Goal: Task Accomplishment & Management: Manage account settings

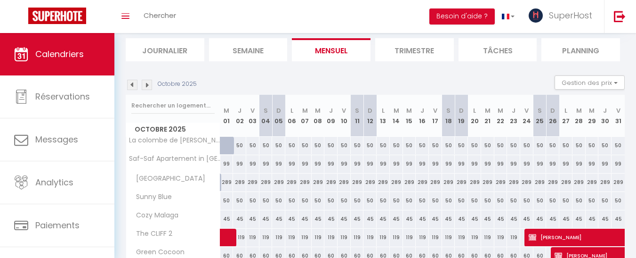
scroll to position [60, 0]
click at [131, 82] on img at bounding box center [132, 84] width 10 height 10
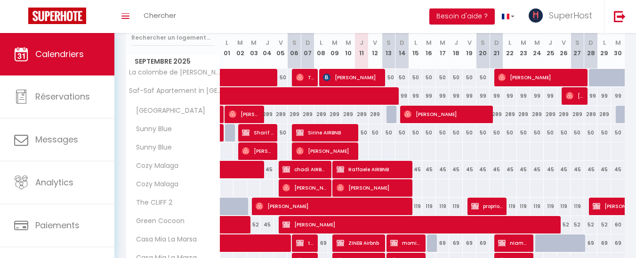
scroll to position [82, 0]
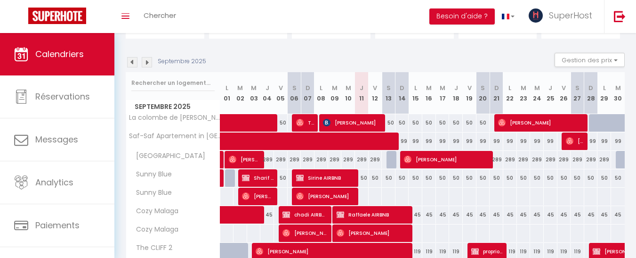
click at [145, 63] on img at bounding box center [147, 62] width 10 height 10
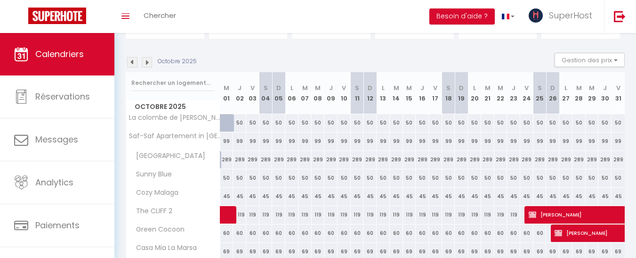
click at [134, 67] on img at bounding box center [132, 62] width 10 height 10
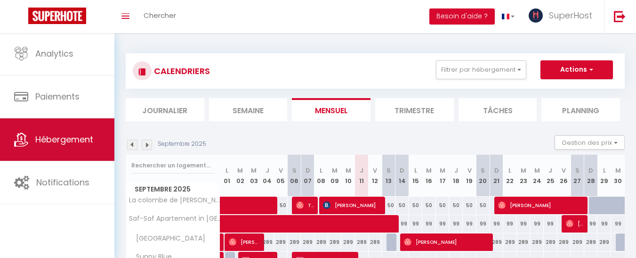
click at [83, 148] on link "Hébergement" at bounding box center [57, 139] width 114 height 42
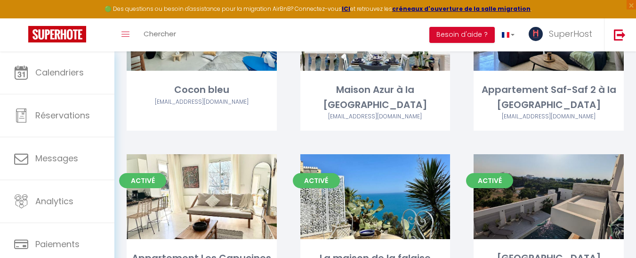
scroll to position [1052, 0]
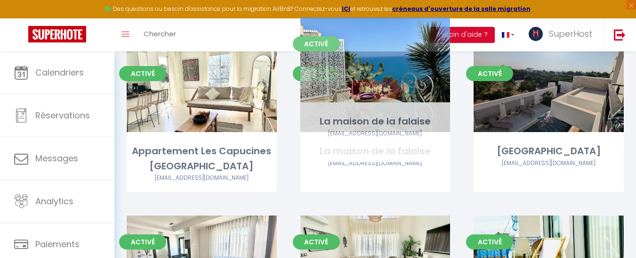
click at [377, 80] on link "Editer" at bounding box center [375, 89] width 56 height 19
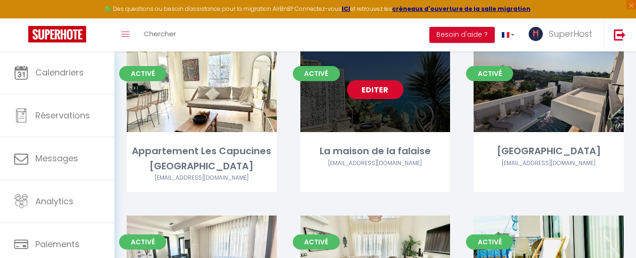
click at [377, 80] on link "Editer" at bounding box center [375, 89] width 56 height 19
select select "3"
select select "2"
select select "1"
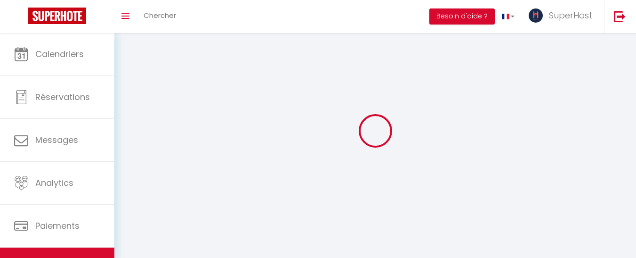
select select
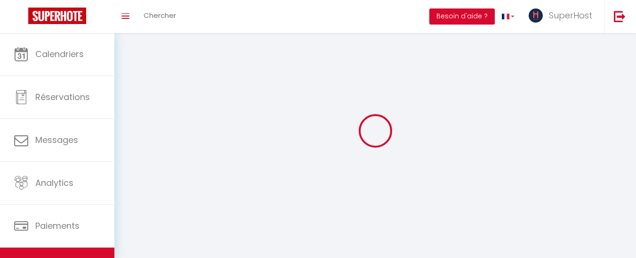
select select
checkbox input "false"
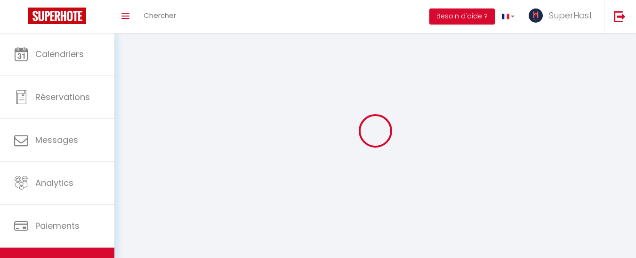
checkbox input "false"
select select
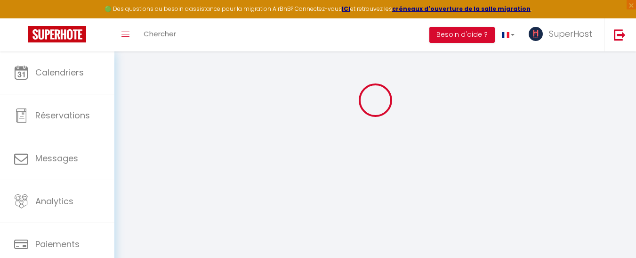
select select "+ 3 %"
select select "+ 17 %"
select select
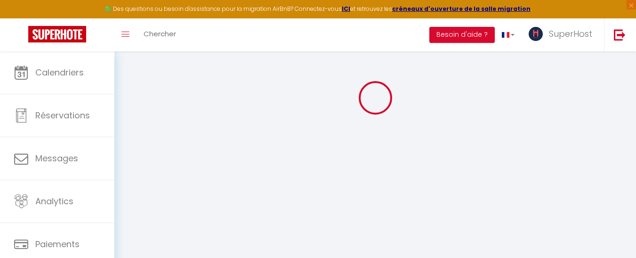
checkbox input "false"
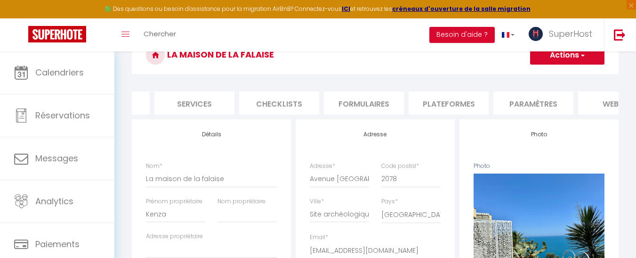
scroll to position [0, 234]
click at [452, 106] on li "Plateformes" at bounding box center [446, 102] width 80 height 23
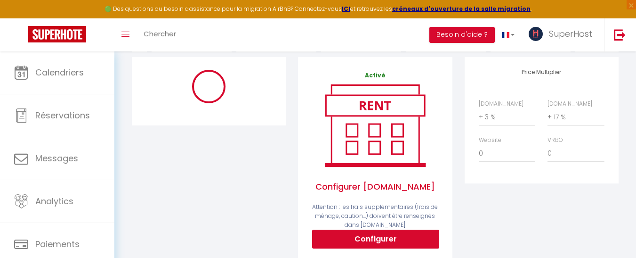
scroll to position [115, 0]
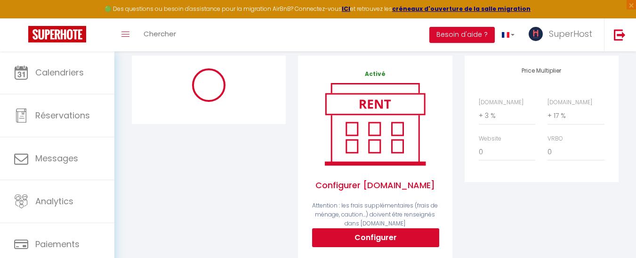
select select "365"
select select "EUR"
select select
select select "16232-1300658664013040330"
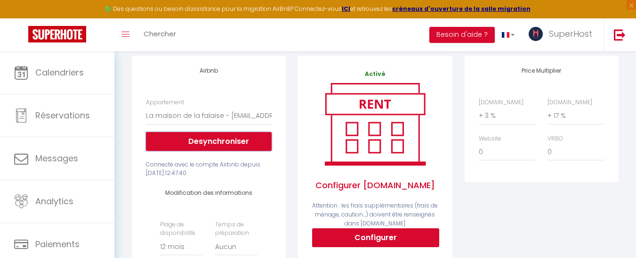
click at [241, 151] on button "Desynchroniser" at bounding box center [209, 141] width 126 height 19
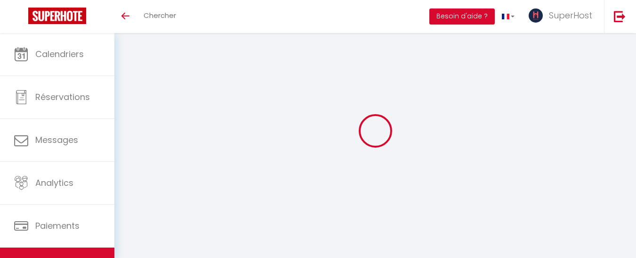
select select "+ 3 %"
select select "+ 17 %"
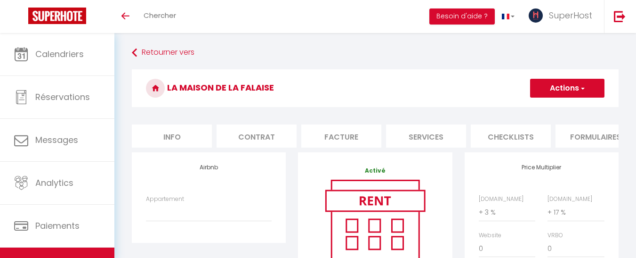
scroll to position [97, 0]
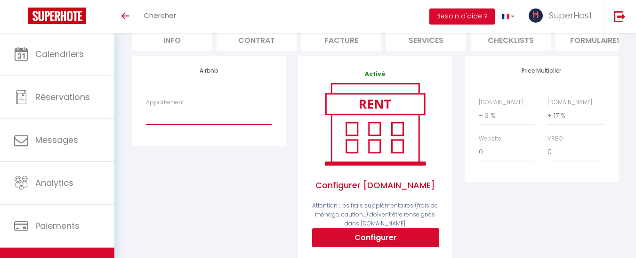
click at [223, 124] on select "[PERSON_NAME] - [EMAIL_ADDRESS][DOMAIN_NAME] Cozy Malaga - [EMAIL_ADDRESS][DOMA…" at bounding box center [209, 115] width 126 height 18
select select "16232-1300658664013040330"
click at [146, 113] on select "[PERSON_NAME] - [EMAIL_ADDRESS][DOMAIN_NAME] Cozy Malaga - [EMAIL_ADDRESS][DOMA…" at bounding box center [209, 115] width 126 height 18
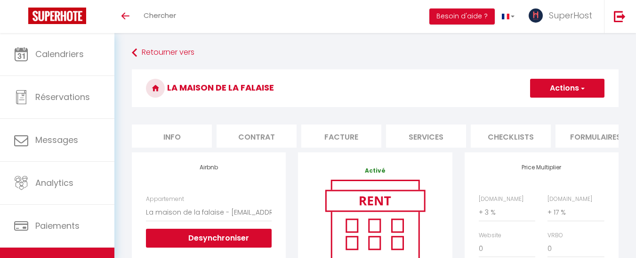
click at [556, 80] on button "Actions" at bounding box center [567, 88] width 74 height 19
click at [549, 107] on link "Enregistrer" at bounding box center [567, 109] width 74 height 12
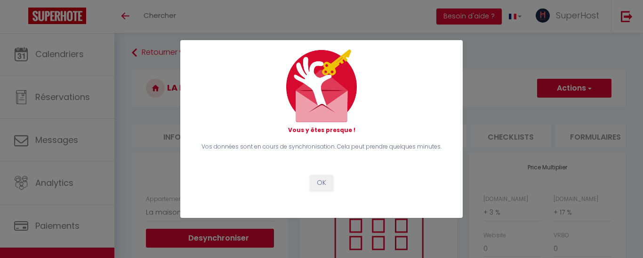
click at [317, 191] on div "Vous y êtes presque ! Vos données sont en cours de synchronisation. Cela peut p…" at bounding box center [321, 128] width 257 height 159
click at [319, 187] on button "OK" at bounding box center [322, 183] width 24 height 16
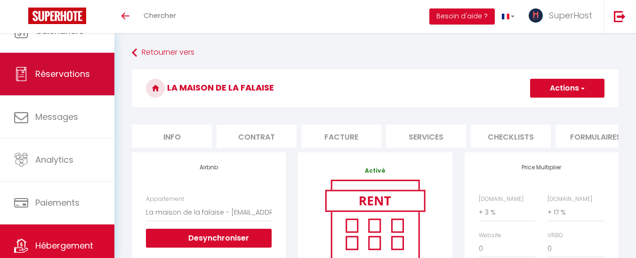
click at [85, 89] on link "Réservations" at bounding box center [57, 74] width 114 height 42
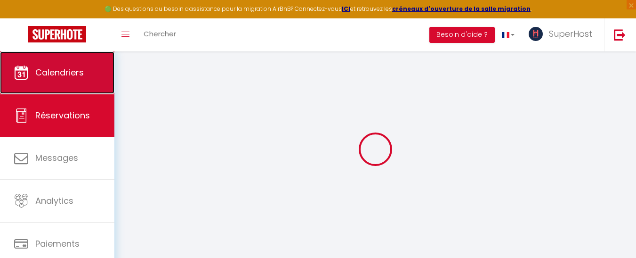
click at [76, 63] on link "Calendriers" at bounding box center [57, 72] width 114 height 42
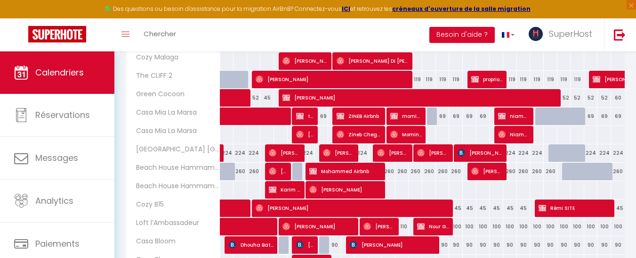
scroll to position [273, 0]
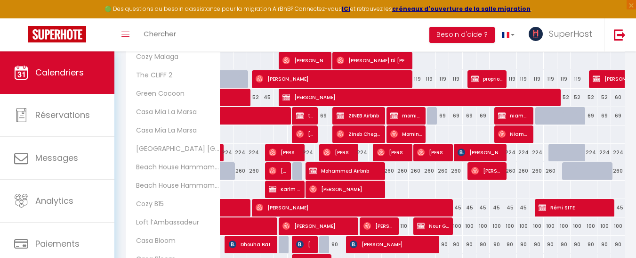
click at [586, 175] on div at bounding box center [591, 171] width 14 height 18
type input "260"
type input "Dim 28 Septembre 2025"
type input "Lun 29 Septembre 2025"
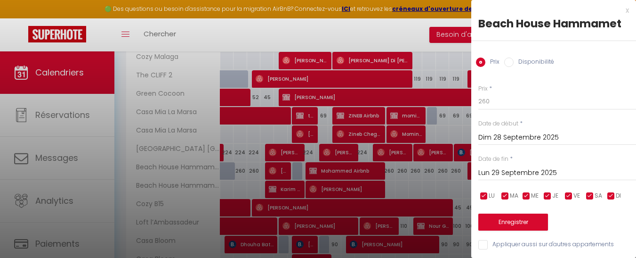
drag, startPoint x: 586, startPoint y: 175, endPoint x: 570, endPoint y: 160, distance: 22.3
click at [570, 160] on div "Date de fin * Lun 29 Septembre 2025 < [DATE] > Dim Lun Mar Mer Jeu Ven Sam 1 2 …" at bounding box center [557, 167] width 158 height 26
click at [400, 35] on div at bounding box center [318, 129] width 636 height 258
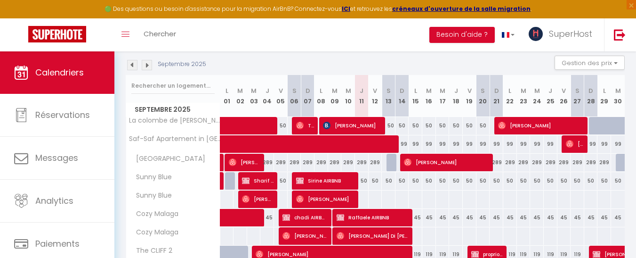
scroll to position [98, 0]
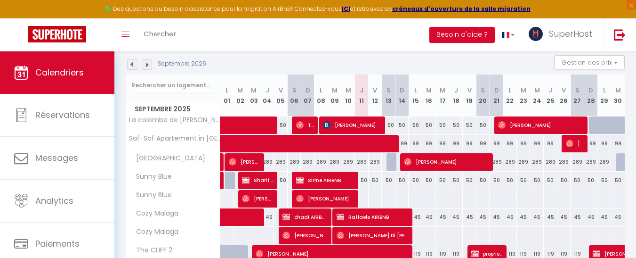
drag, startPoint x: 601, startPoint y: 124, endPoint x: 330, endPoint y: 59, distance: 277.9
click at [330, 59] on div "Septembre 2025 Gestion des prix Nb Nuits minimum Règles Disponibilité" at bounding box center [375, 64] width 499 height 19
click at [600, 121] on div at bounding box center [604, 125] width 14 height 18
type input "50"
type input "Lun 29 Septembre 2025"
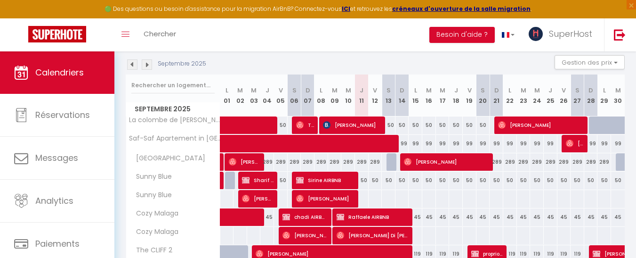
type input "[DATE] Septembre 2025"
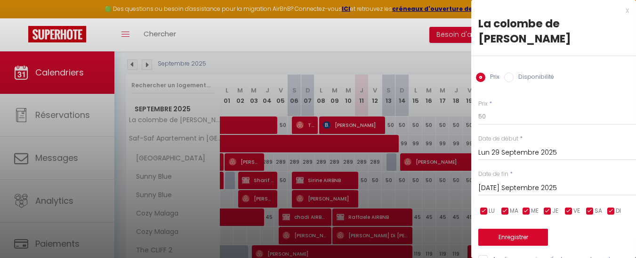
click at [513, 155] on input "Lun 29 Septembre 2025" at bounding box center [557, 152] width 158 height 12
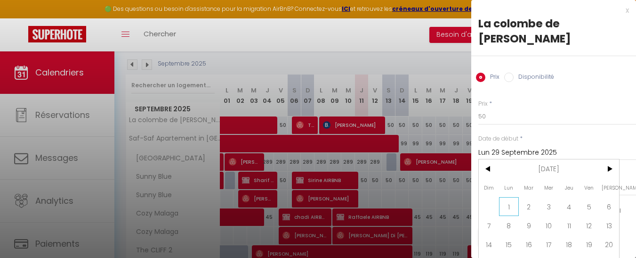
scroll to position [41, 0]
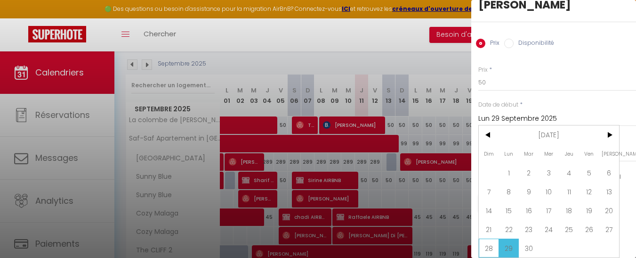
click at [491, 238] on span "28" at bounding box center [489, 247] width 20 height 19
type input "Dim 28 Septembre 2025"
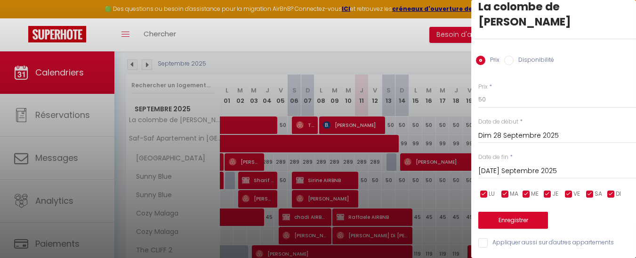
scroll to position [24, 0]
click at [519, 165] on input "[DATE] Septembre 2025" at bounding box center [557, 171] width 158 height 12
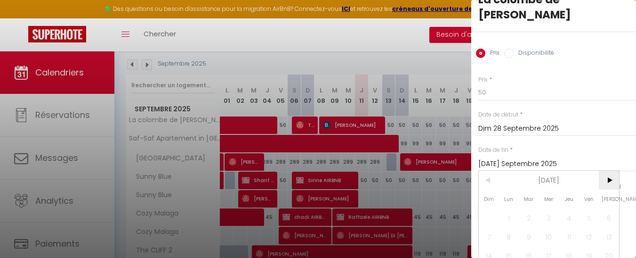
click at [608, 184] on span ">" at bounding box center [609, 179] width 20 height 19
click at [551, 214] on span "1" at bounding box center [549, 217] width 20 height 19
type input "Mer 01 Octobre 2025"
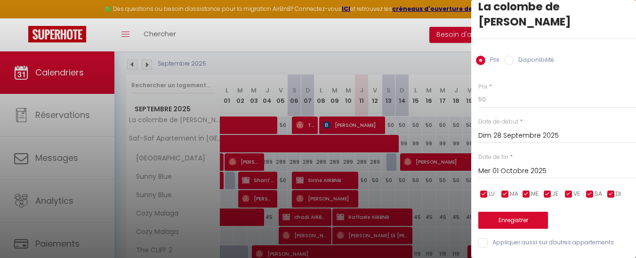
click at [507, 56] on input "Disponibilité" at bounding box center [508, 60] width 9 height 9
radio input "true"
radio input "false"
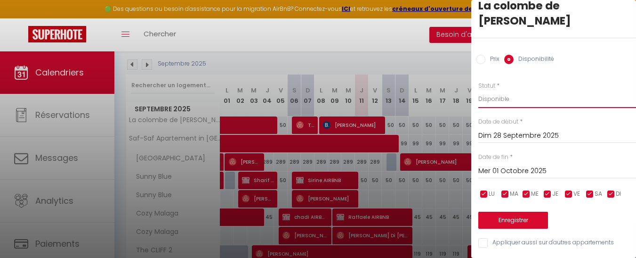
click at [508, 95] on select "Disponible Indisponible" at bounding box center [557, 99] width 158 height 18
click at [478, 90] on select "Disponible Indisponible" at bounding box center [557, 99] width 158 height 18
click at [521, 211] on button "Enregistrer" at bounding box center [513, 219] width 70 height 17
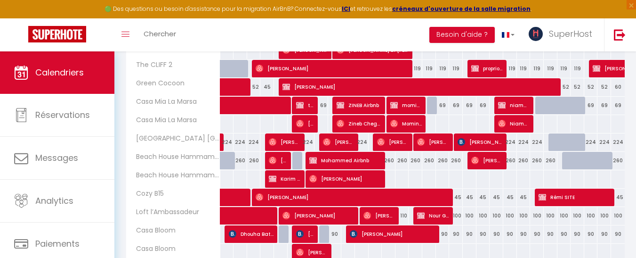
scroll to position [284, 0]
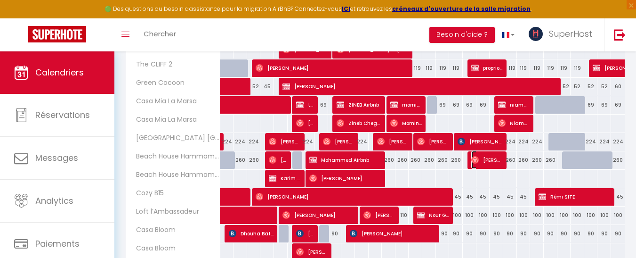
click at [482, 165] on span "[PERSON_NAME]" at bounding box center [487, 160] width 32 height 18
select select "OK"
select select "0"
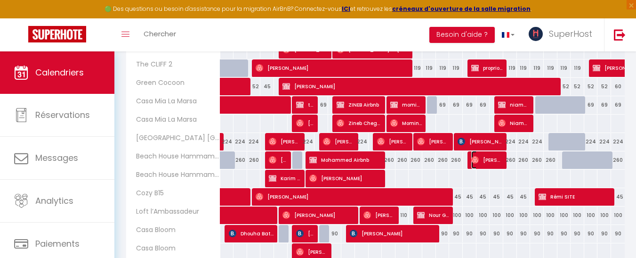
select select "1"
select select
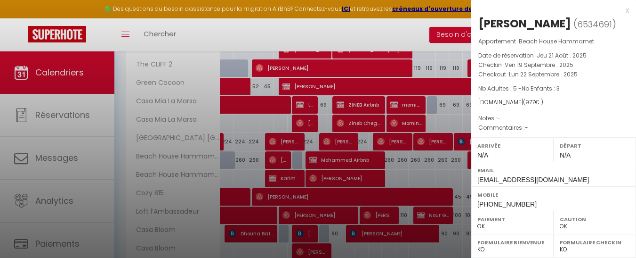
click at [486, 161] on div "Arrivée N/A" at bounding box center [512, 149] width 82 height 24
click at [382, 36] on div at bounding box center [318, 129] width 636 height 258
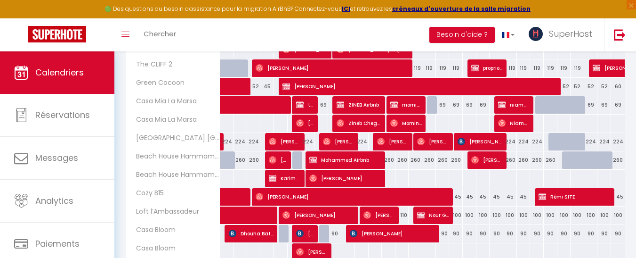
scroll to position [386, 0]
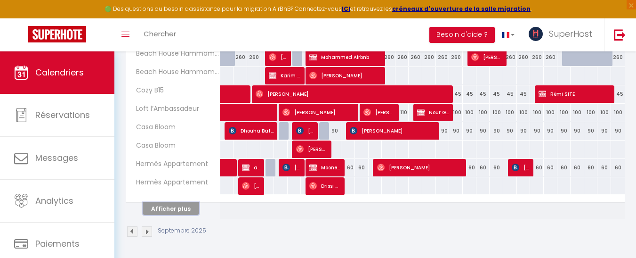
click at [184, 210] on button "Afficher plus" at bounding box center [171, 208] width 56 height 13
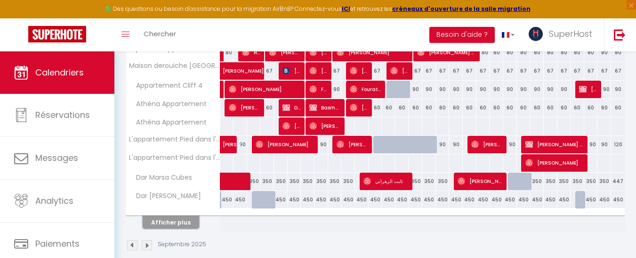
scroll to position [754, 0]
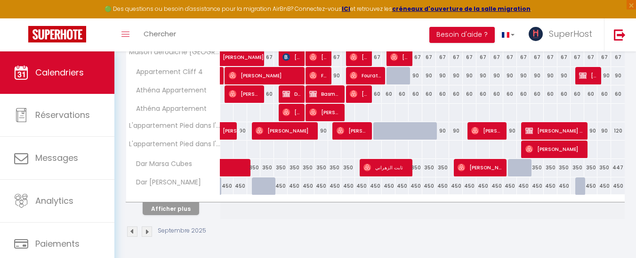
click at [375, 133] on div at bounding box center [380, 131] width 14 height 18
select select "1"
type input "Ven 12 Septembre 2025"
type input "Sam 13 Septembre 2025"
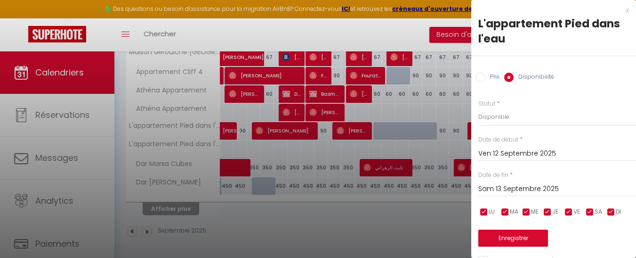
click at [389, 205] on div at bounding box center [318, 129] width 636 height 258
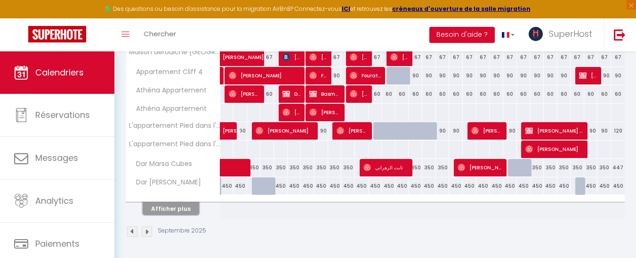
click at [170, 211] on button "Afficher plus" at bounding box center [171, 208] width 56 height 13
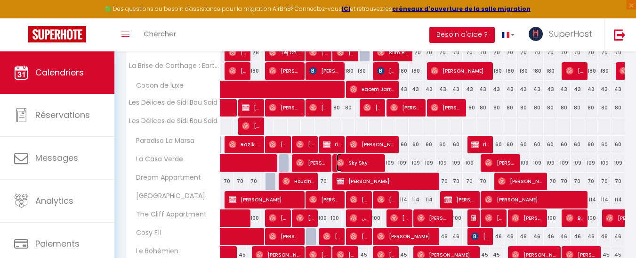
click at [346, 166] on span "Sky Sky" at bounding box center [360, 162] width 46 height 18
select select "35056"
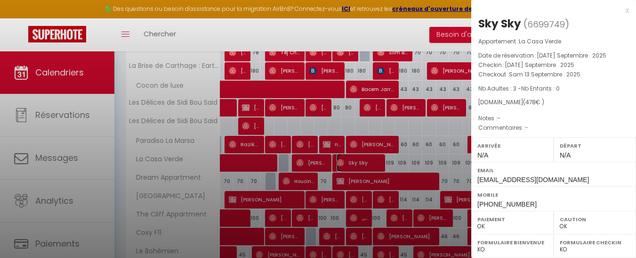
scroll to position [1006, 0]
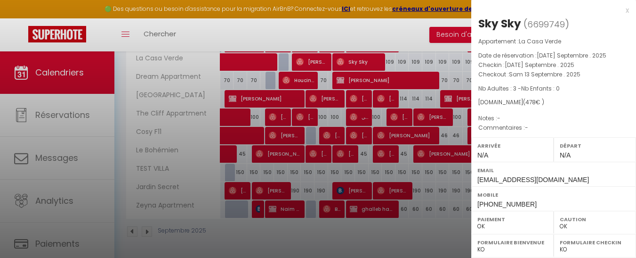
click at [621, 10] on div "x" at bounding box center [550, 10] width 158 height 11
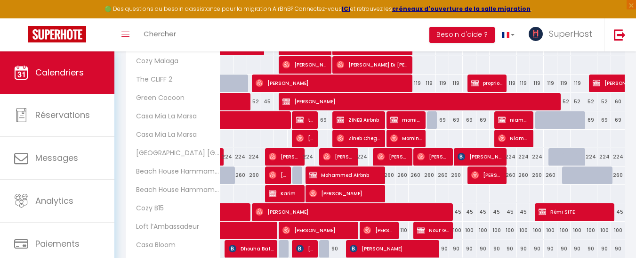
scroll to position [269, 0]
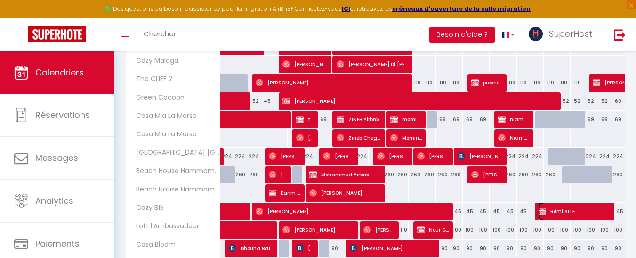
click at [574, 210] on span "Rémi SITE" at bounding box center [575, 211] width 73 height 18
select select "KO"
select select
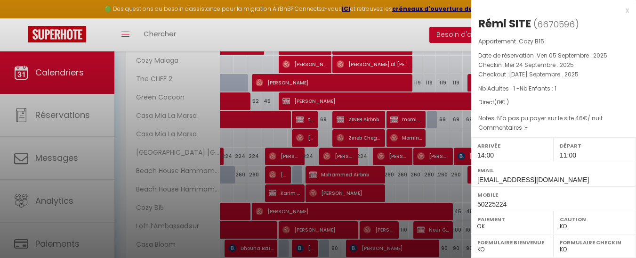
click at [393, 28] on div at bounding box center [318, 129] width 636 height 258
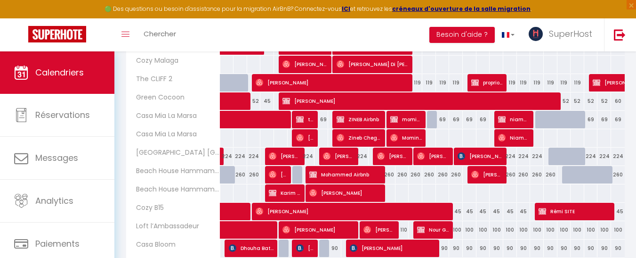
click at [619, 16] on div "🟢 Des questions ou besoin d'assistance pour la migration AirBnB? Connectez-vous…" at bounding box center [318, 9] width 636 height 18
click at [396, 33] on div "Toggle menubar Chercher BUTTON Besoin d'aide ? SuperHost Paramètres Équipe" at bounding box center [348, 34] width 561 height 33
